Goal: Task Accomplishment & Management: Use online tool/utility

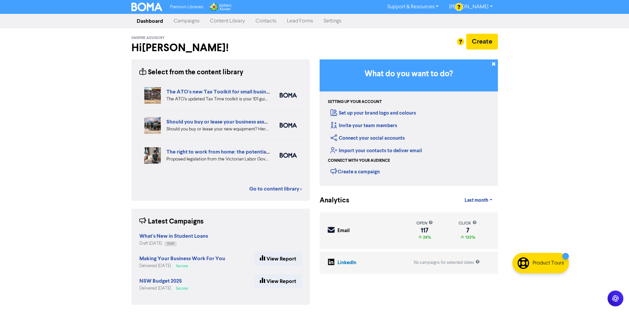
click at [481, 6] on link "[PERSON_NAME]" at bounding box center [471, 7] width 54 height 11
click at [484, 19] on button "Log Out" at bounding box center [470, 20] width 52 height 8
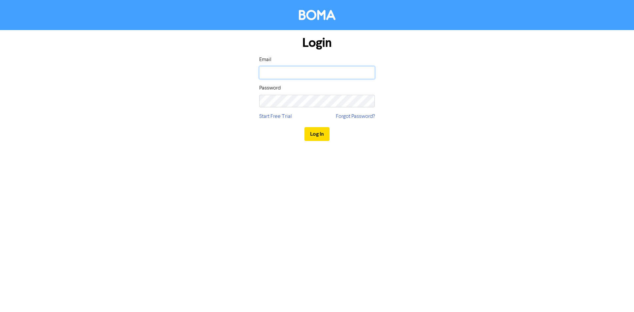
type input "[PERSON_NAME][EMAIL_ADDRESS][PERSON_NAME][DOMAIN_NAME]"
click at [396, 141] on div "Login Email [PERSON_NAME][EMAIL_ADDRESS][PERSON_NAME][DOMAIN_NAME] Password Sta…" at bounding box center [317, 89] width 376 height 118
click at [321, 134] on button "Log In" at bounding box center [316, 134] width 25 height 14
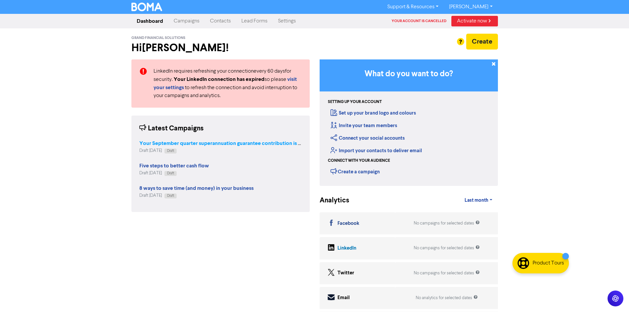
click at [225, 144] on strong "Your September quarter superannuation guarantee contribution is due soon (Dup)" at bounding box center [236, 143] width 195 height 7
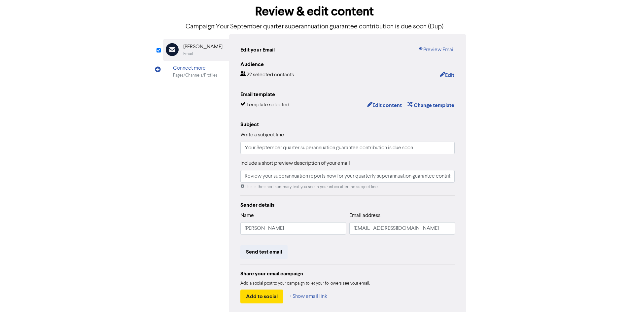
scroll to position [66, 0]
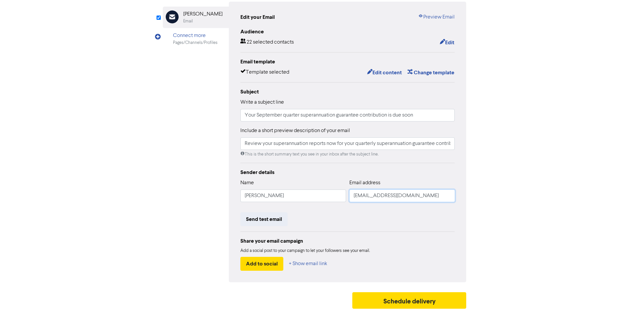
drag, startPoint x: 362, startPoint y: 197, endPoint x: 493, endPoint y: 203, distance: 131.5
click at [482, 203] on div "Review & edit content Campaign: Your September quarter superannuation guarantee…" at bounding box center [314, 139] width 376 height 346
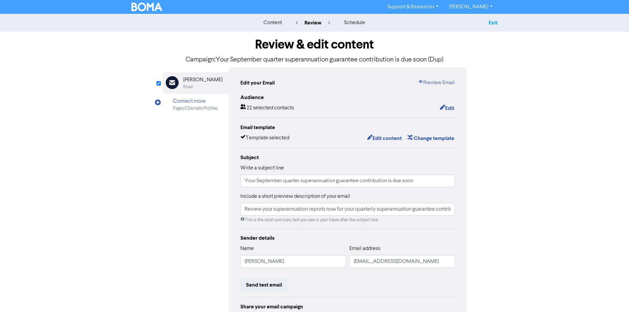
click at [492, 22] on link "Exit" at bounding box center [492, 22] width 9 height 7
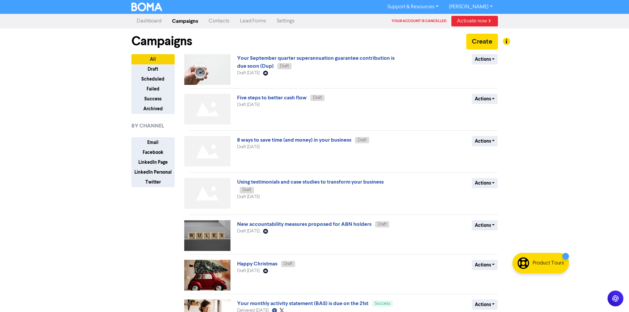
click at [478, 5] on link "[PERSON_NAME]" at bounding box center [471, 7] width 54 height 11
click at [481, 21] on button "Log Out" at bounding box center [470, 20] width 52 height 8
